Goal: Task Accomplishment & Management: Manage account settings

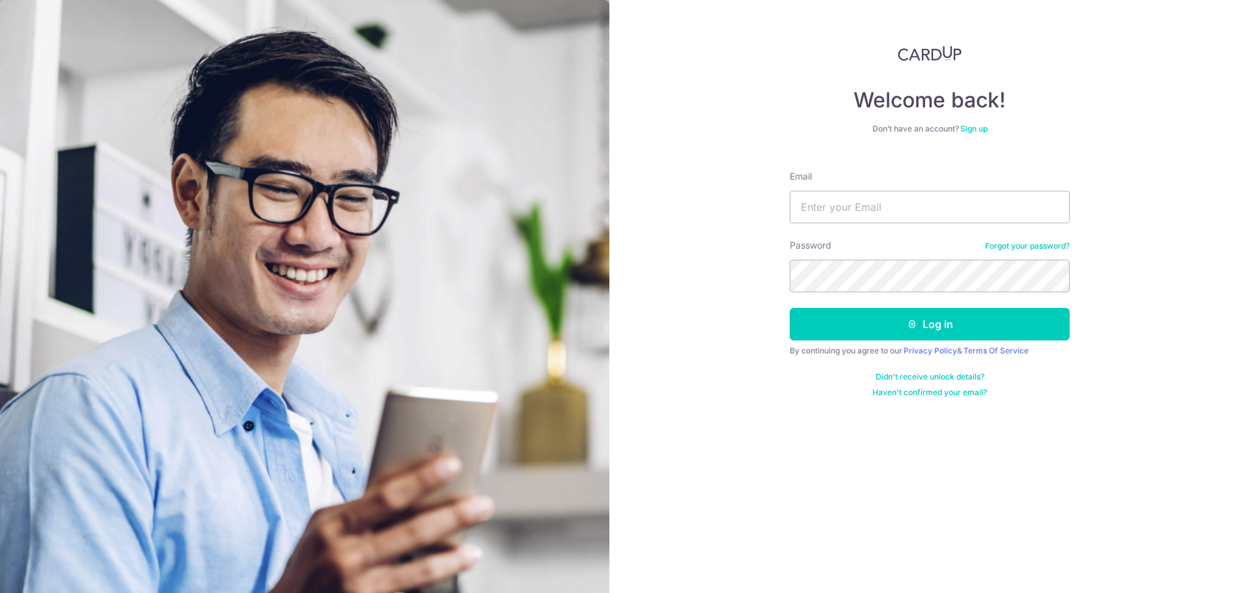
click at [820, 190] on div "Email" at bounding box center [930, 196] width 280 height 53
click at [822, 203] on input "Email" at bounding box center [930, 207] width 280 height 33
type input "[EMAIL_ADDRESS][DOMAIN_NAME]"
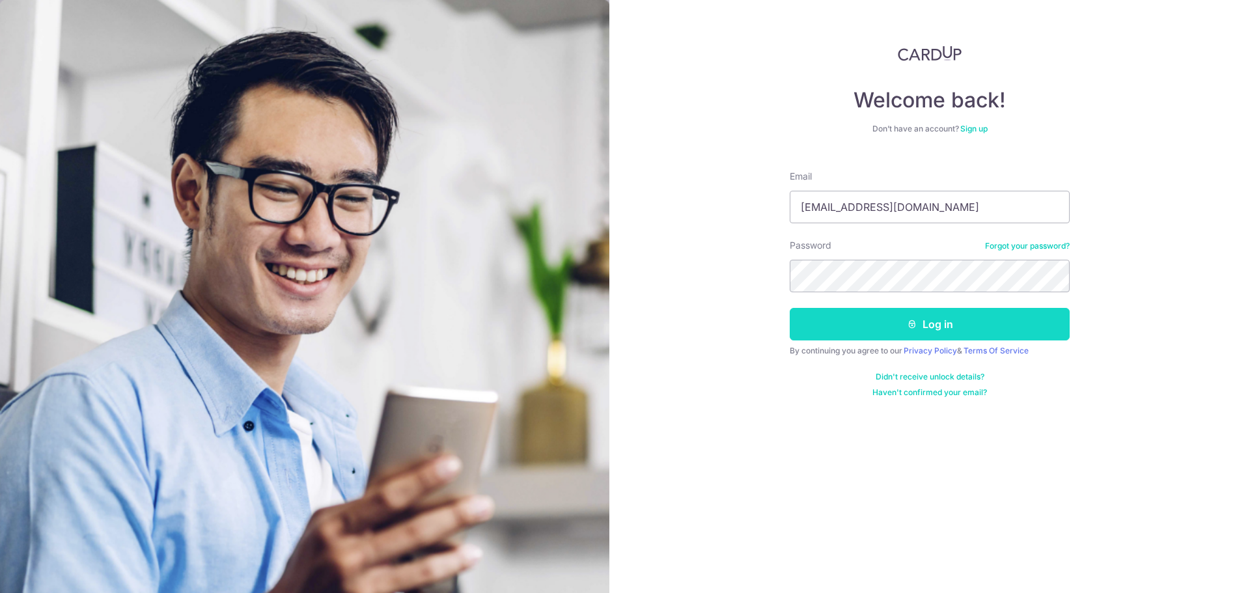
click at [865, 325] on button "Log in" at bounding box center [930, 324] width 280 height 33
